Goal: Navigation & Orientation: Find specific page/section

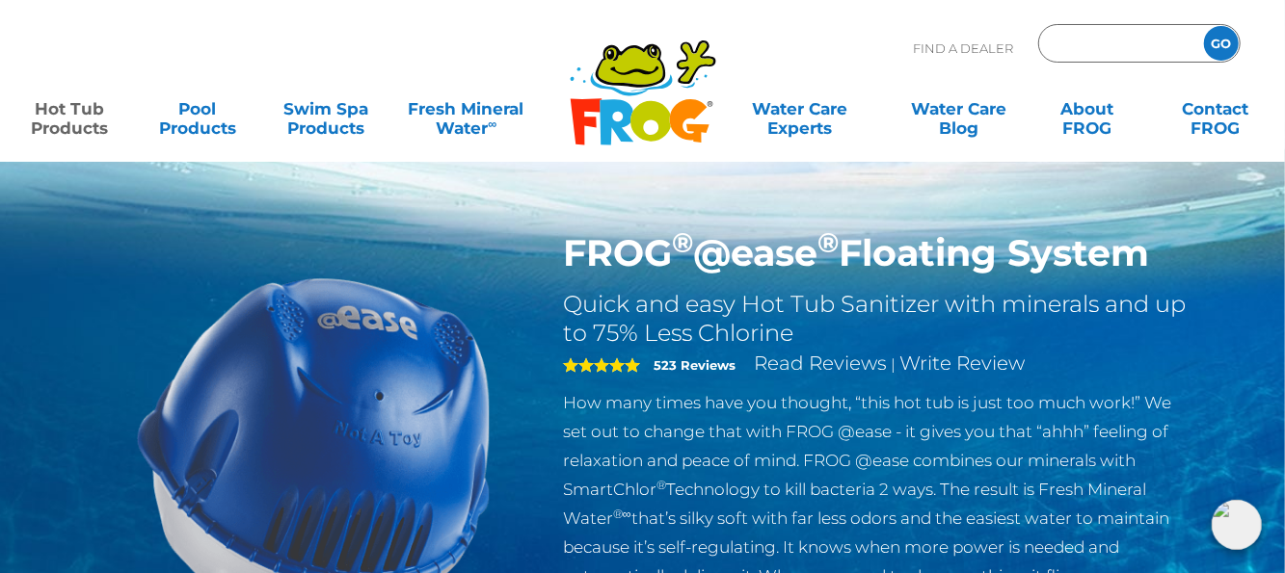
click at [1093, 38] on input "Zip Code Form" at bounding box center [1119, 44] width 130 height 28
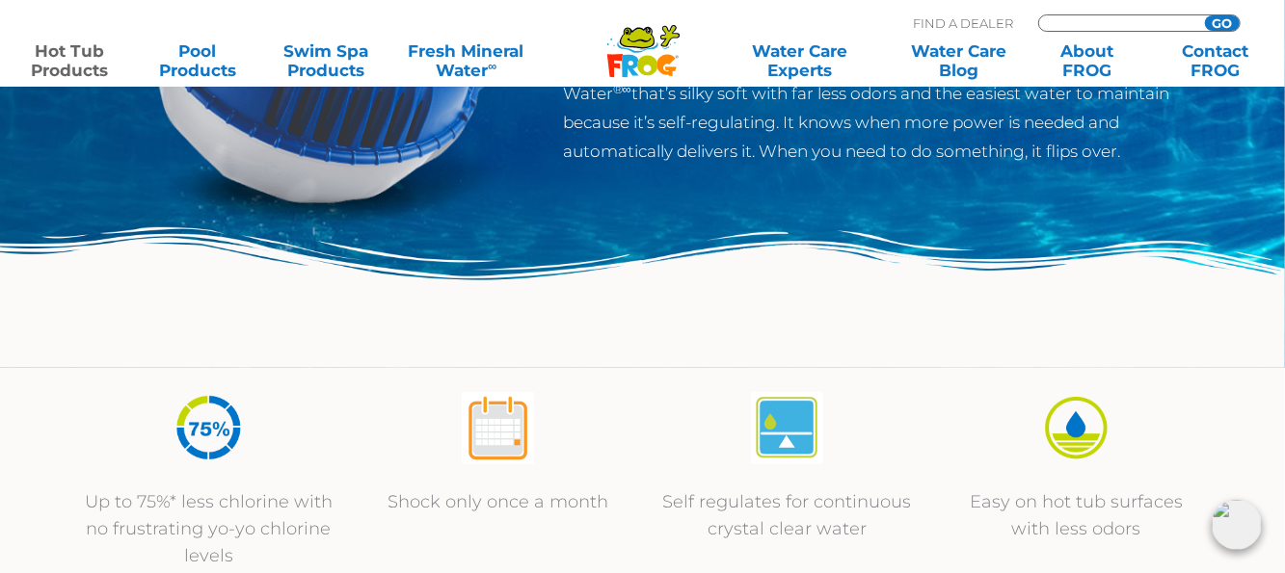
scroll to position [193, 0]
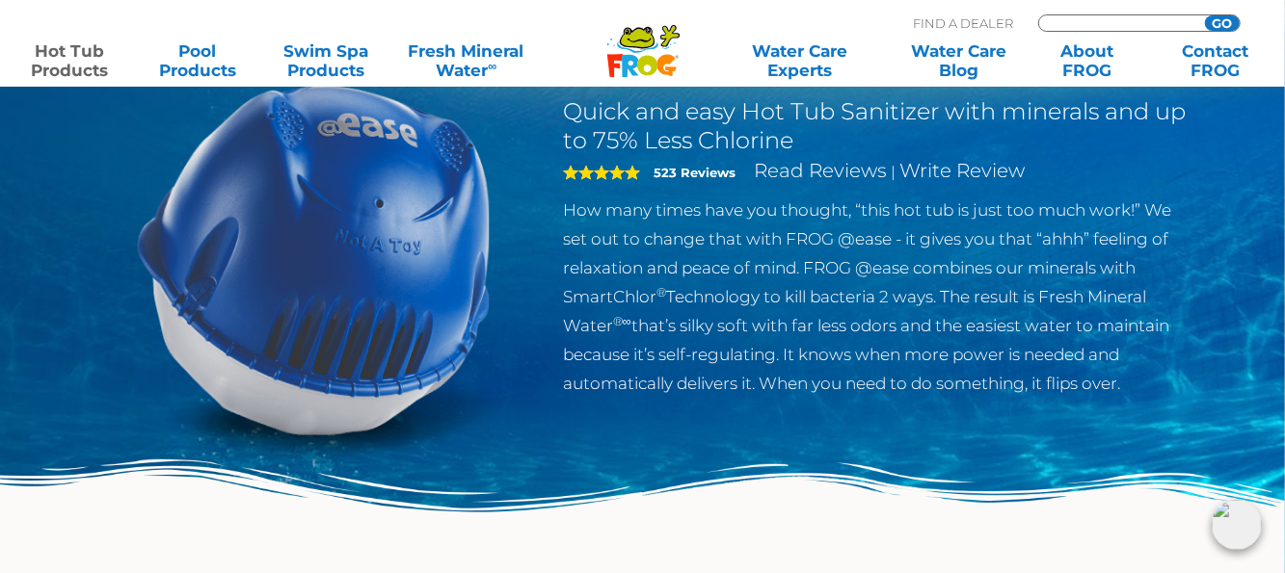
click at [1106, 21] on input "Zip Code Form" at bounding box center [1119, 23] width 130 height 16
type input "34771"
click at [1226, 18] on input "GO" at bounding box center [1222, 22] width 35 height 15
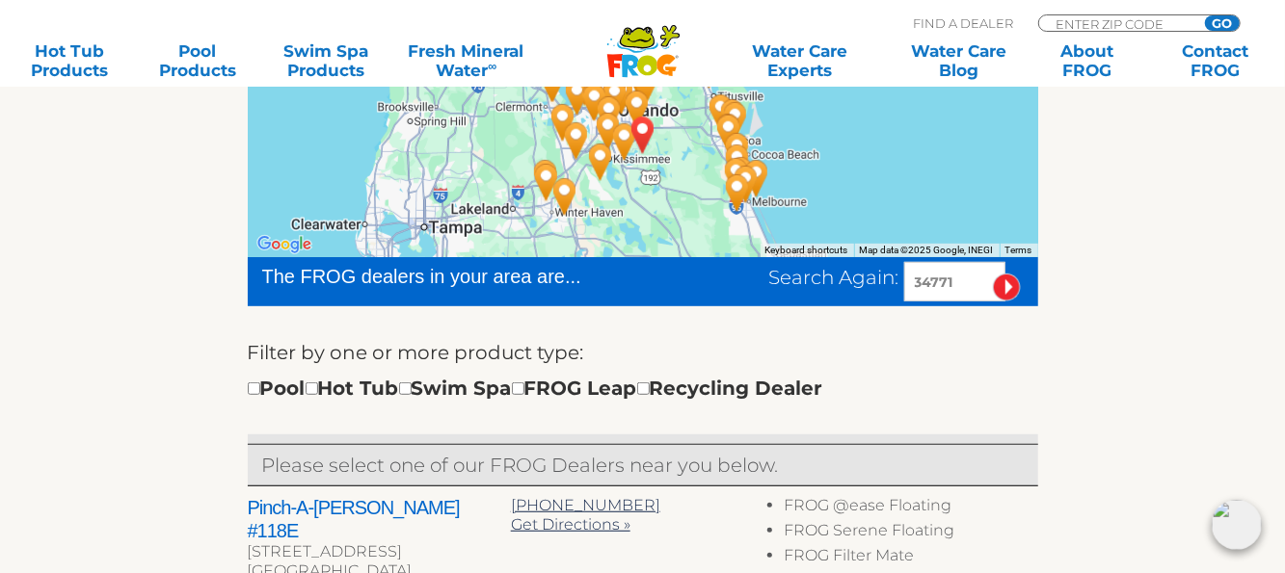
scroll to position [386, 0]
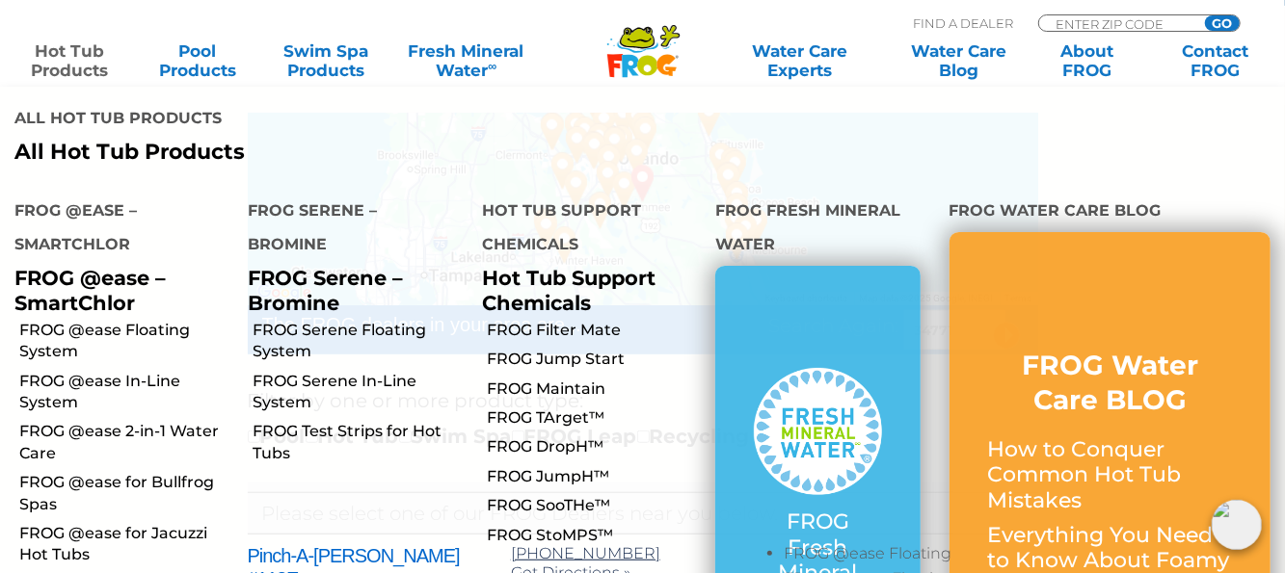
click at [69, 58] on link "Hot Tub Products" at bounding box center [68, 60] width 99 height 39
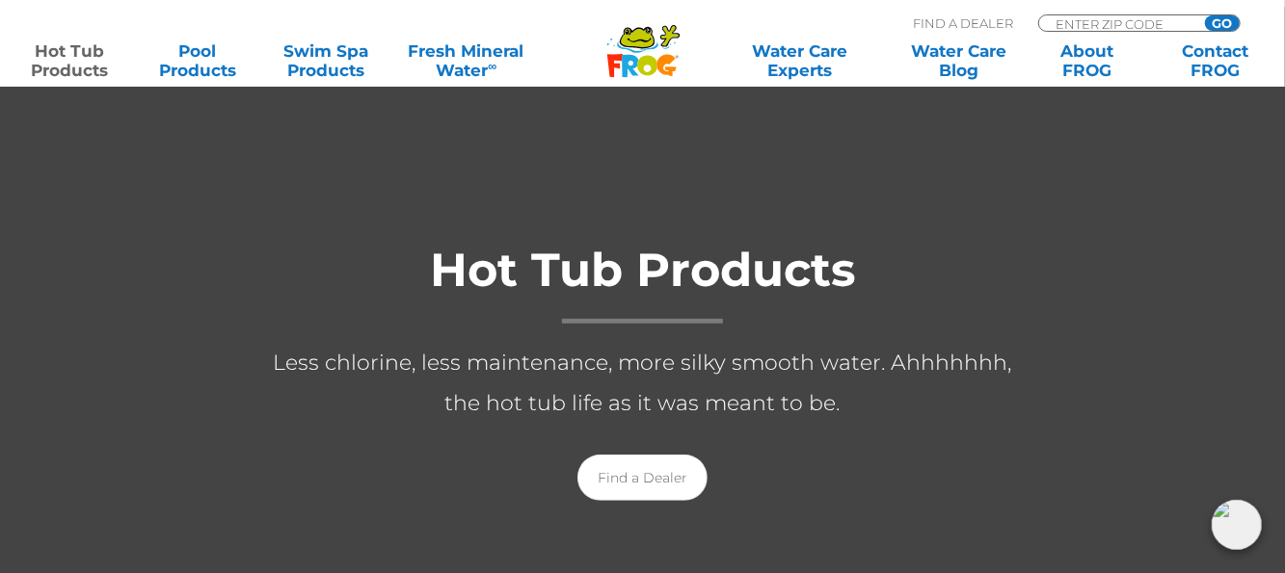
scroll to position [482, 0]
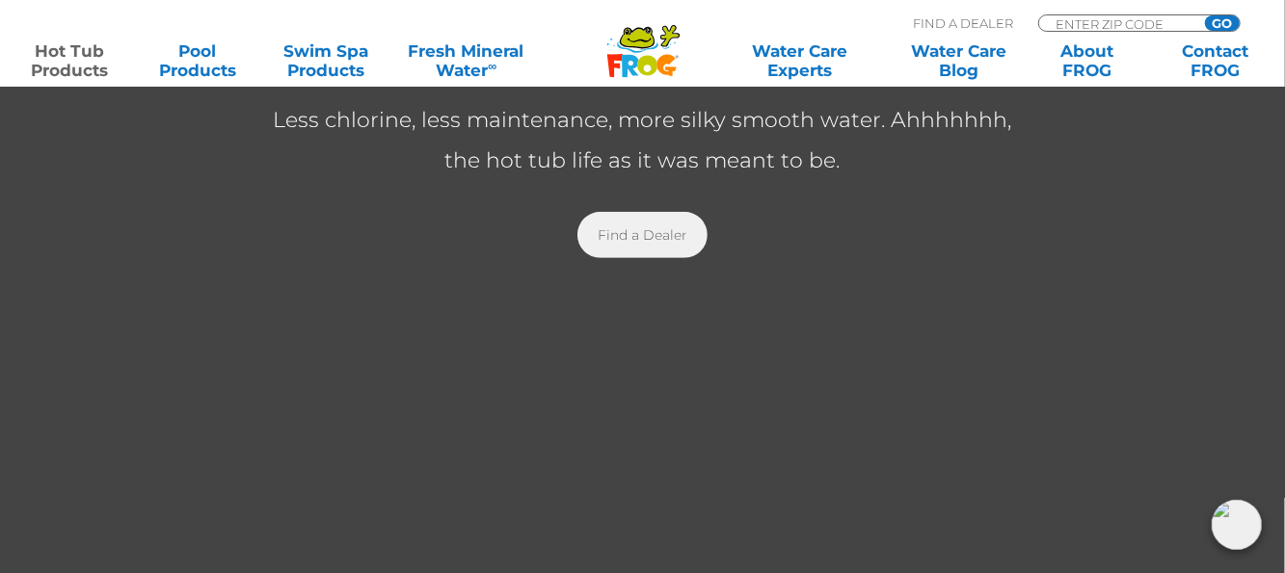
click at [630, 227] on link "Find a Dealer" at bounding box center [642, 235] width 130 height 46
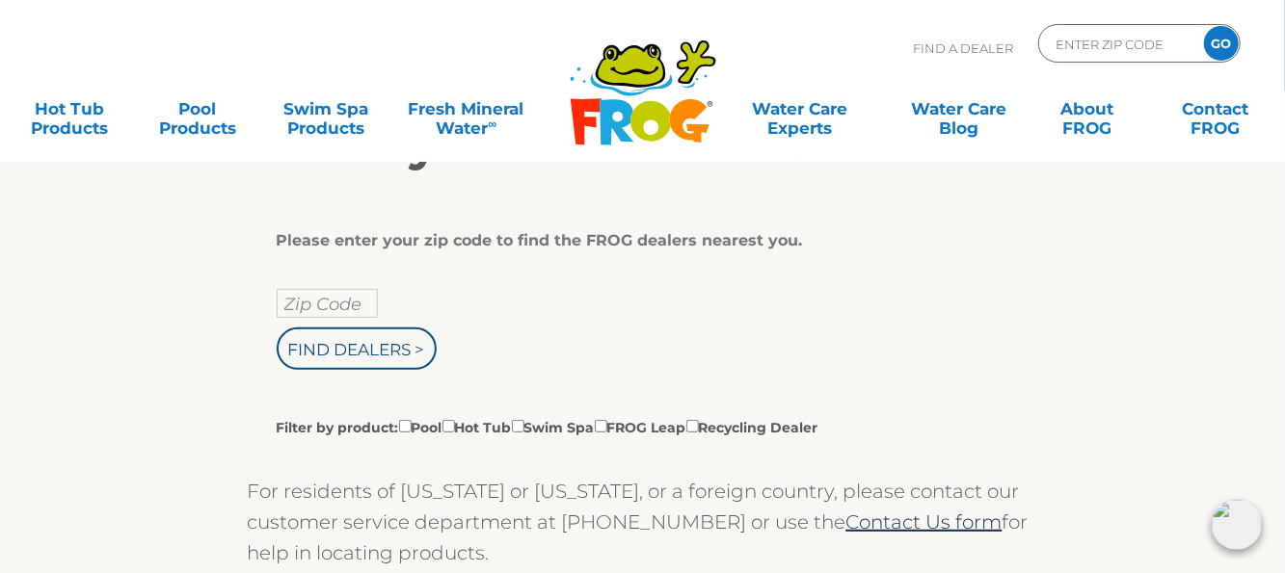
scroll to position [149, 0]
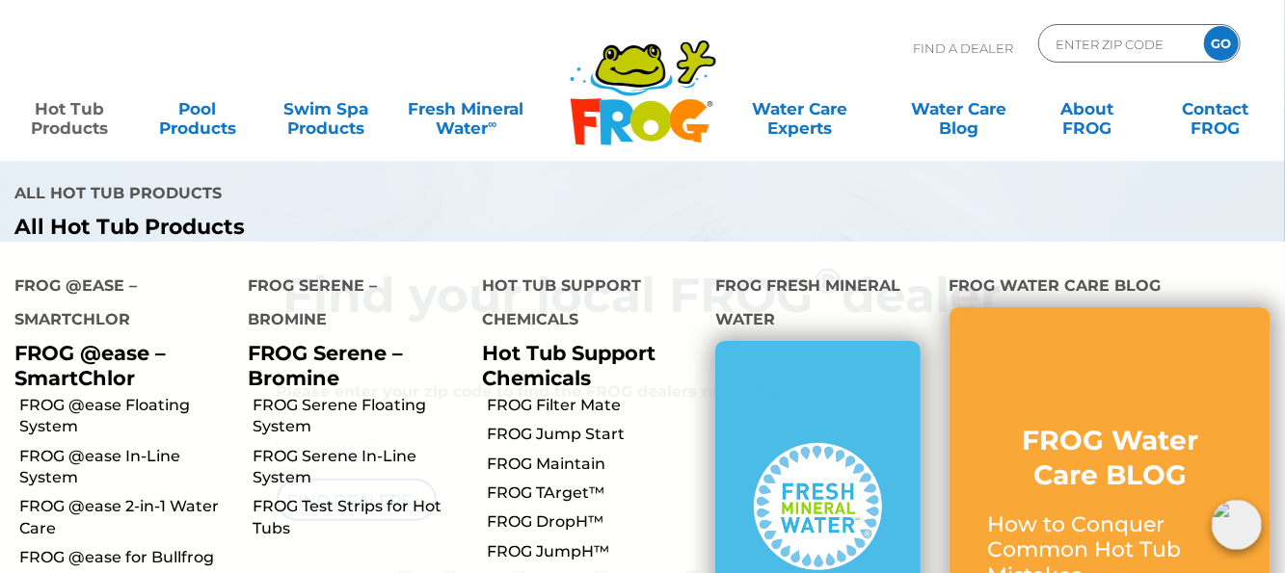
click at [80, 115] on link "Hot Tub Products" at bounding box center [68, 109] width 99 height 39
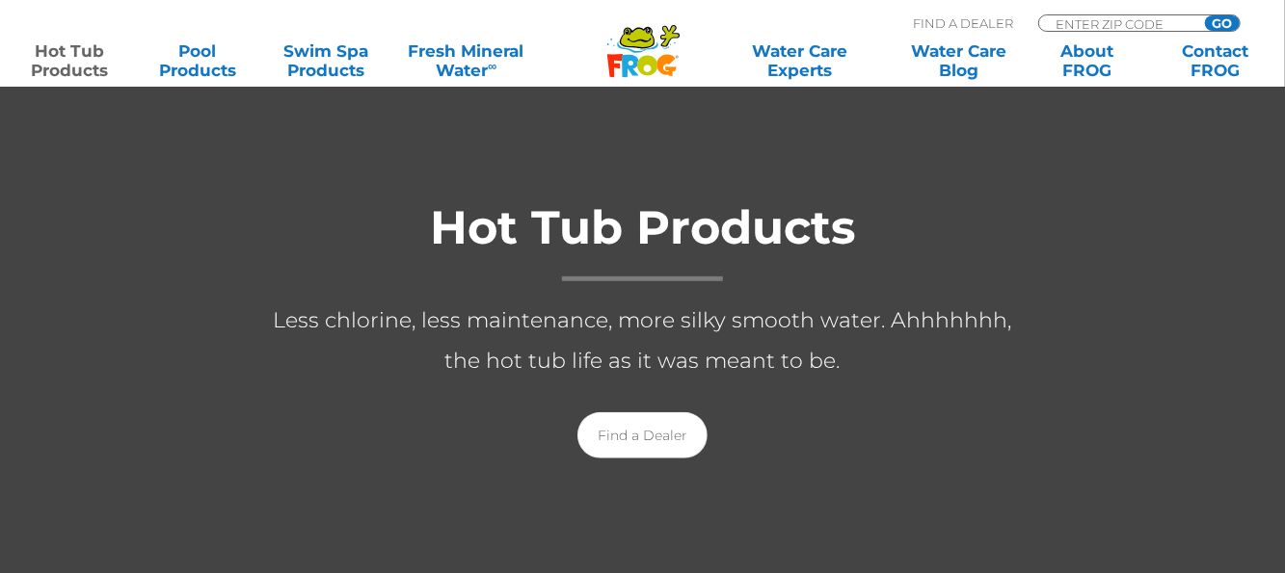
scroll to position [482, 0]
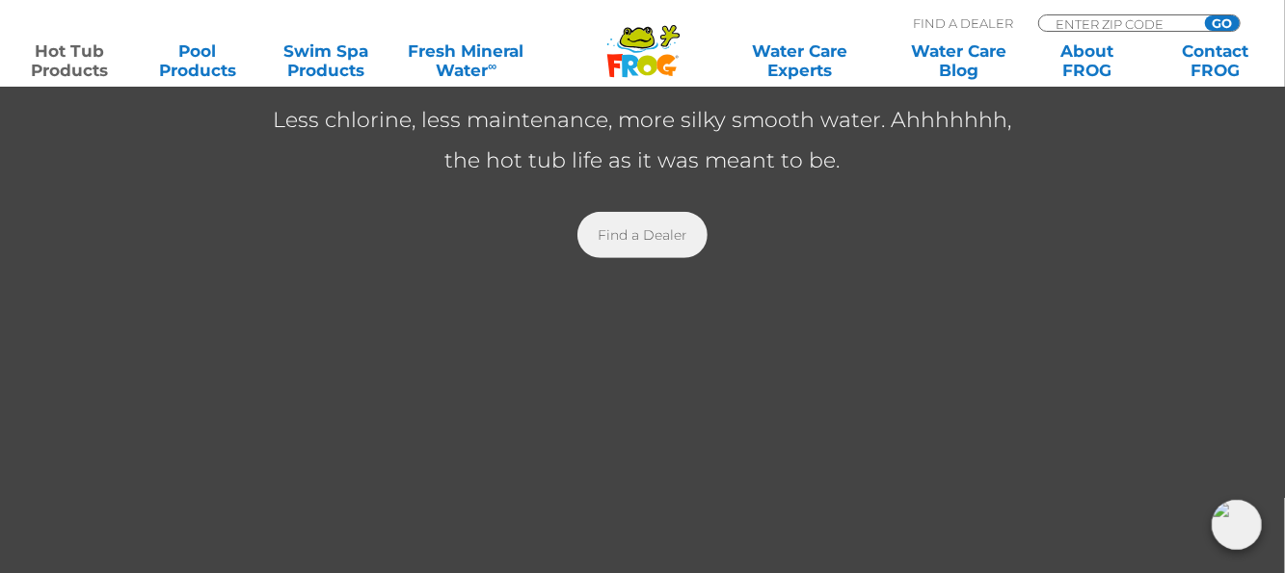
click at [635, 227] on link "Find a Dealer" at bounding box center [642, 235] width 130 height 46
click at [634, 223] on link "Find a Dealer" at bounding box center [642, 235] width 130 height 46
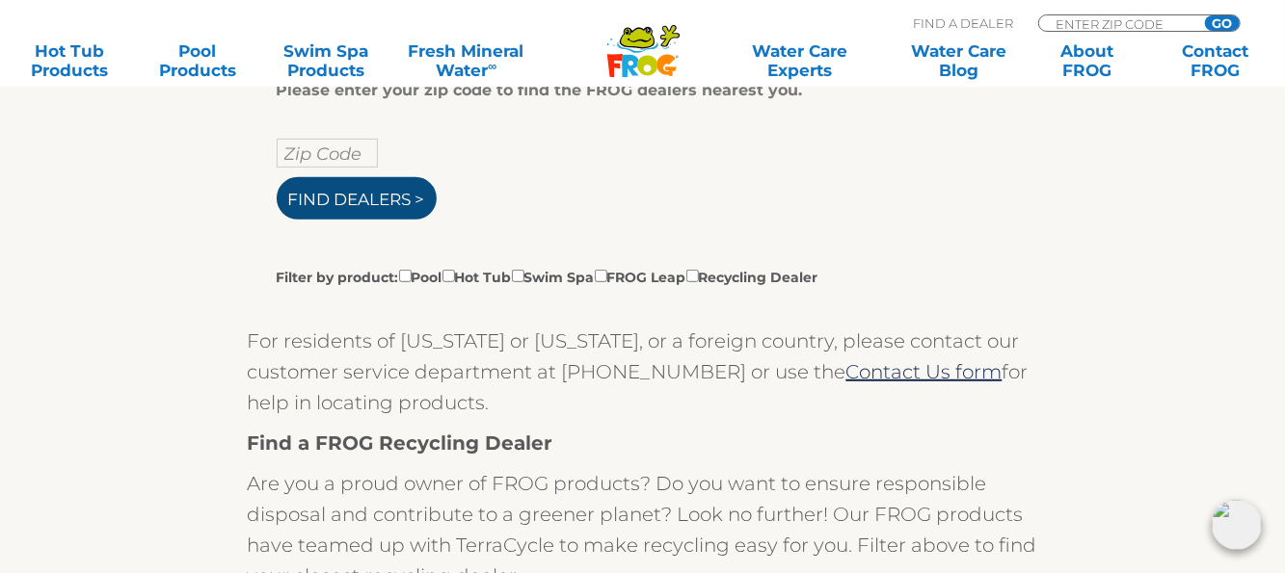
scroll to position [482, 0]
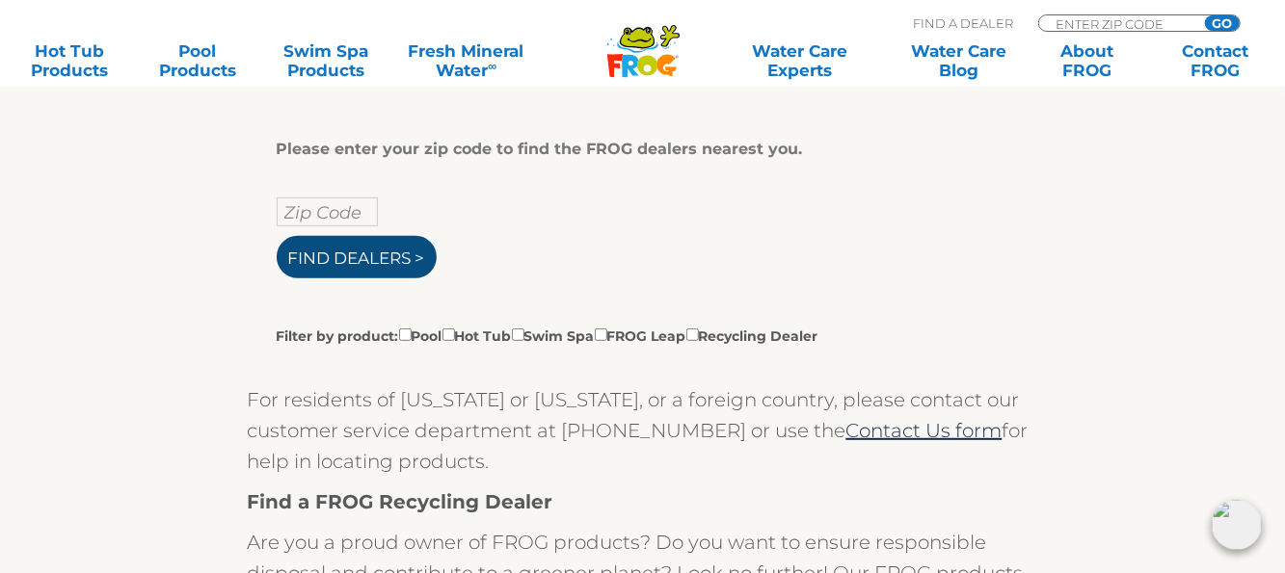
scroll to position [386, 0]
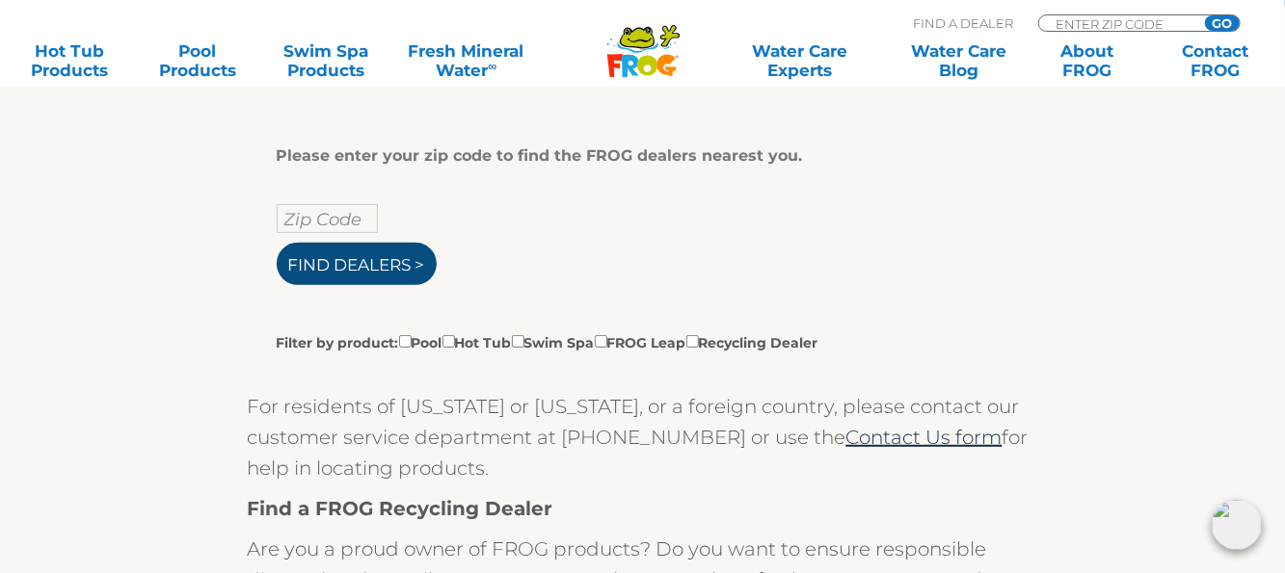
click at [365, 280] on input "Find Dealers >" at bounding box center [357, 264] width 160 height 42
type input "ENTER ZIP CODE"
click at [364, 259] on input "Find Dealers >" at bounding box center [357, 264] width 160 height 42
click at [1080, 15] on input "Zip Code Form" at bounding box center [1119, 23] width 130 height 16
type input "ENTER ZIP CODE"
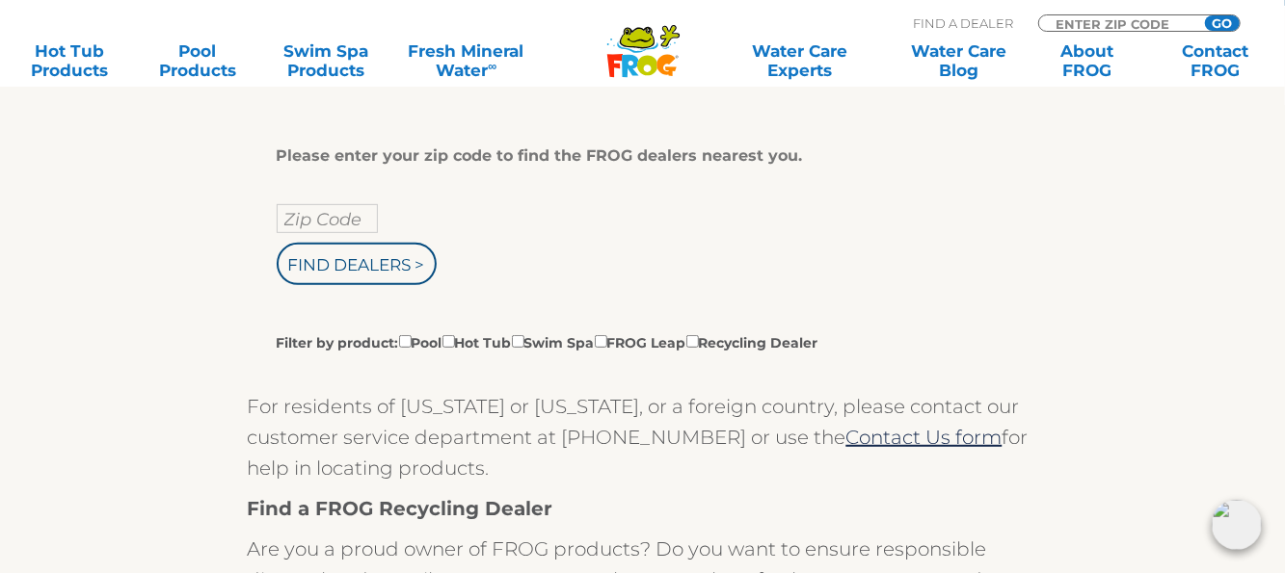
click at [748, 211] on div "Zip Code Find Dealers > Filter by product: Pool Hot Tub Swim Spa FROG Leap Recy…" at bounding box center [636, 278] width 718 height 148
